Goal: Task Accomplishment & Management: Manage account settings

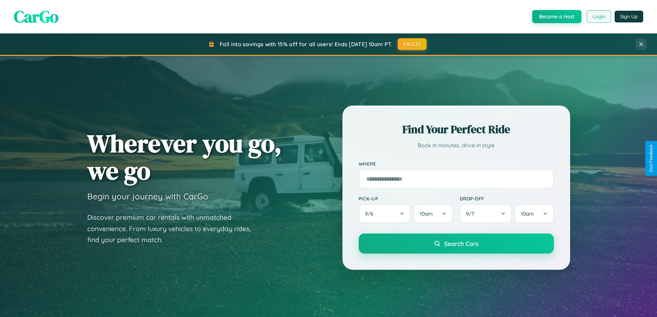
click at [598, 17] on button "Login" at bounding box center [599, 16] width 24 height 12
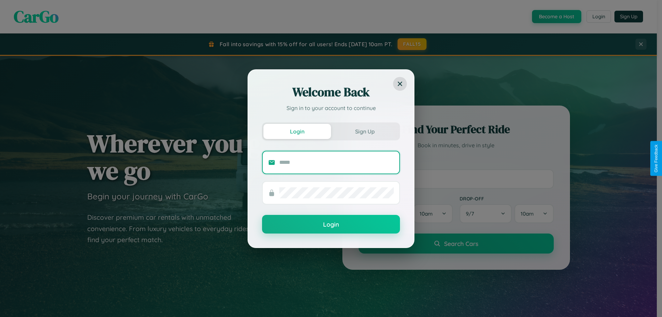
click at [337, 162] on input "text" at bounding box center [336, 162] width 115 height 11
type input "**********"
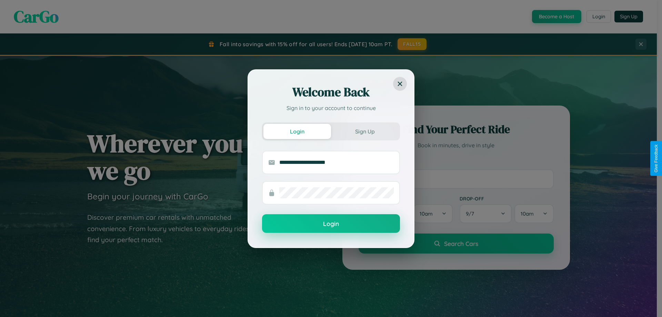
click at [331, 224] on button "Login" at bounding box center [331, 223] width 138 height 19
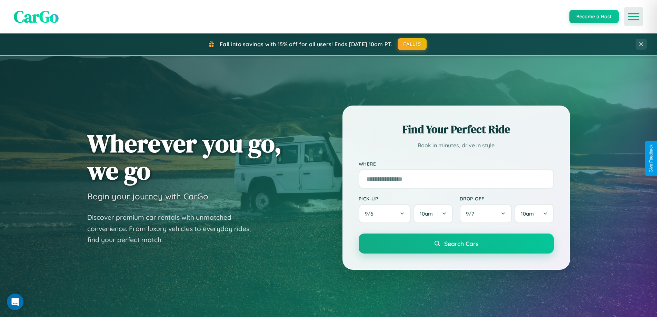
click at [634, 17] on icon "Open menu" at bounding box center [634, 16] width 10 height 6
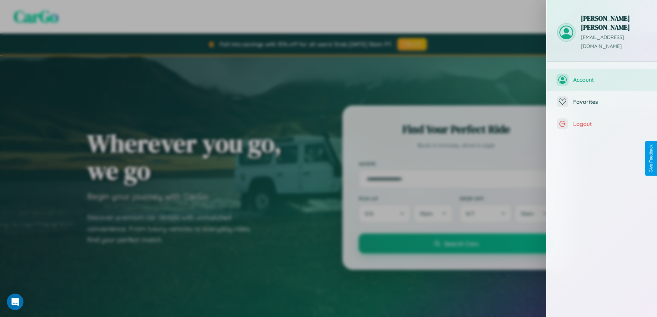
click at [655, 69] on button "Account" at bounding box center [602, 80] width 110 height 22
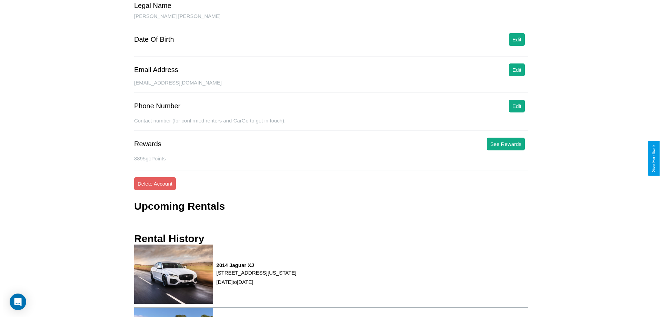
scroll to position [88, 0]
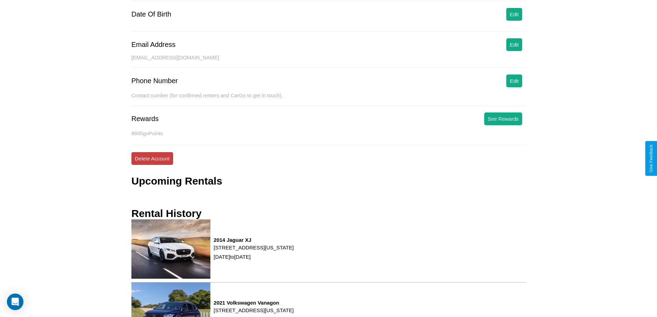
click at [152, 158] on button "Delete Account" at bounding box center [152, 158] width 42 height 13
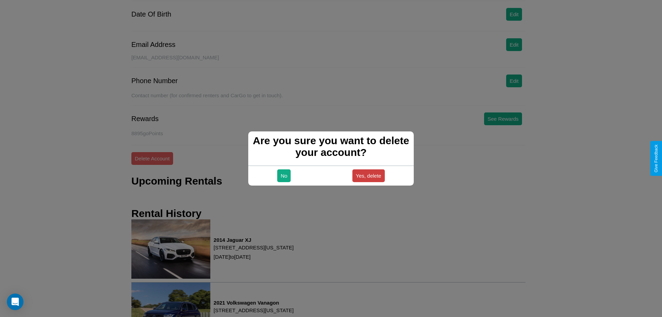
click at [368, 176] on button "Yes, delete" at bounding box center [369, 175] width 32 height 13
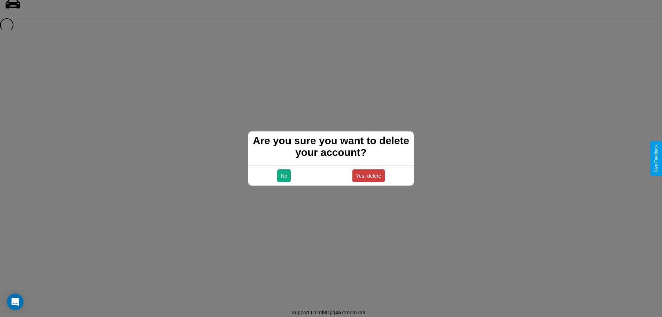
scroll to position [9, 0]
